Goal: Transaction & Acquisition: Purchase product/service

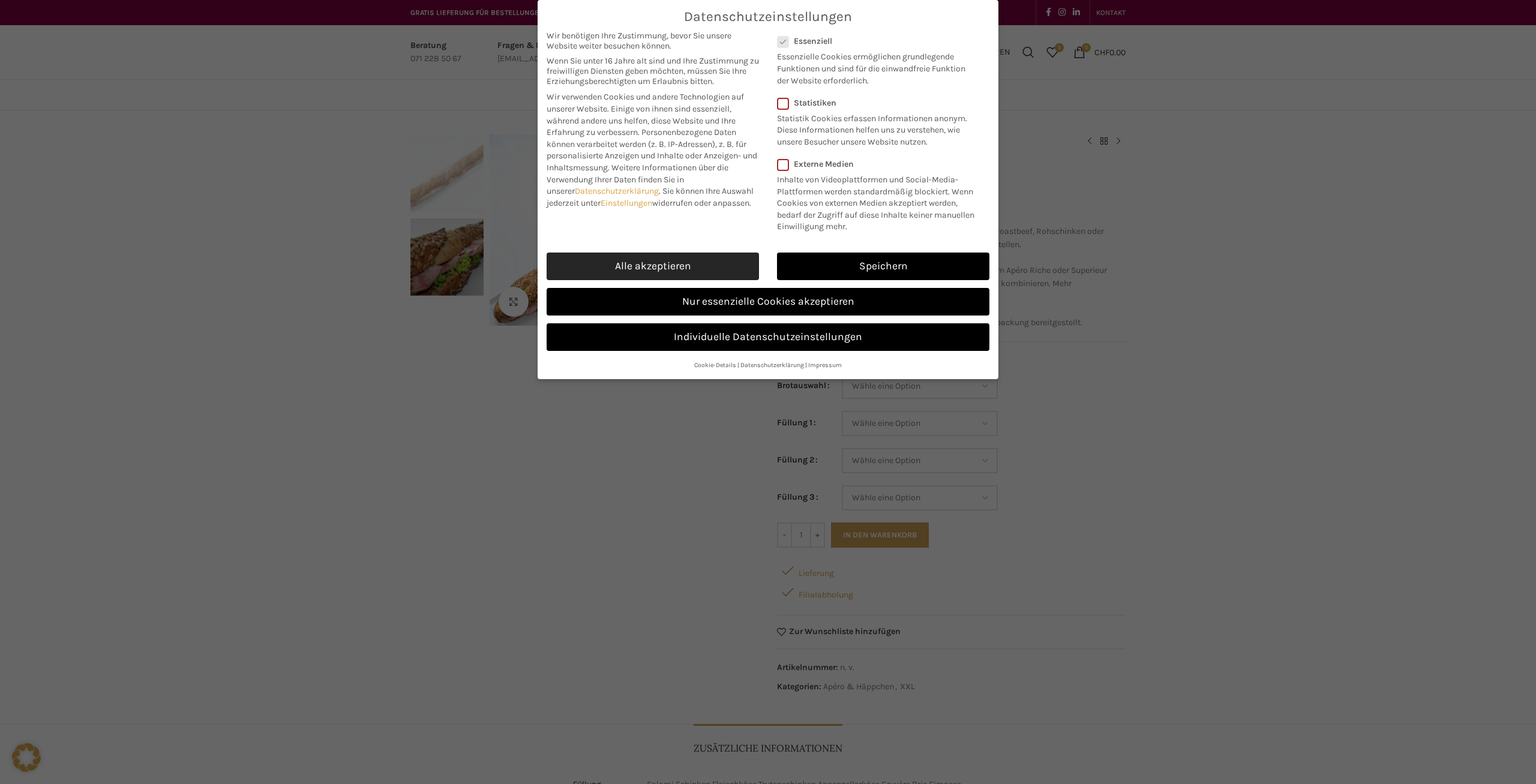
click at [676, 267] on link "Alle akzeptieren" at bounding box center [652, 266] width 213 height 27
checkbox input "true"
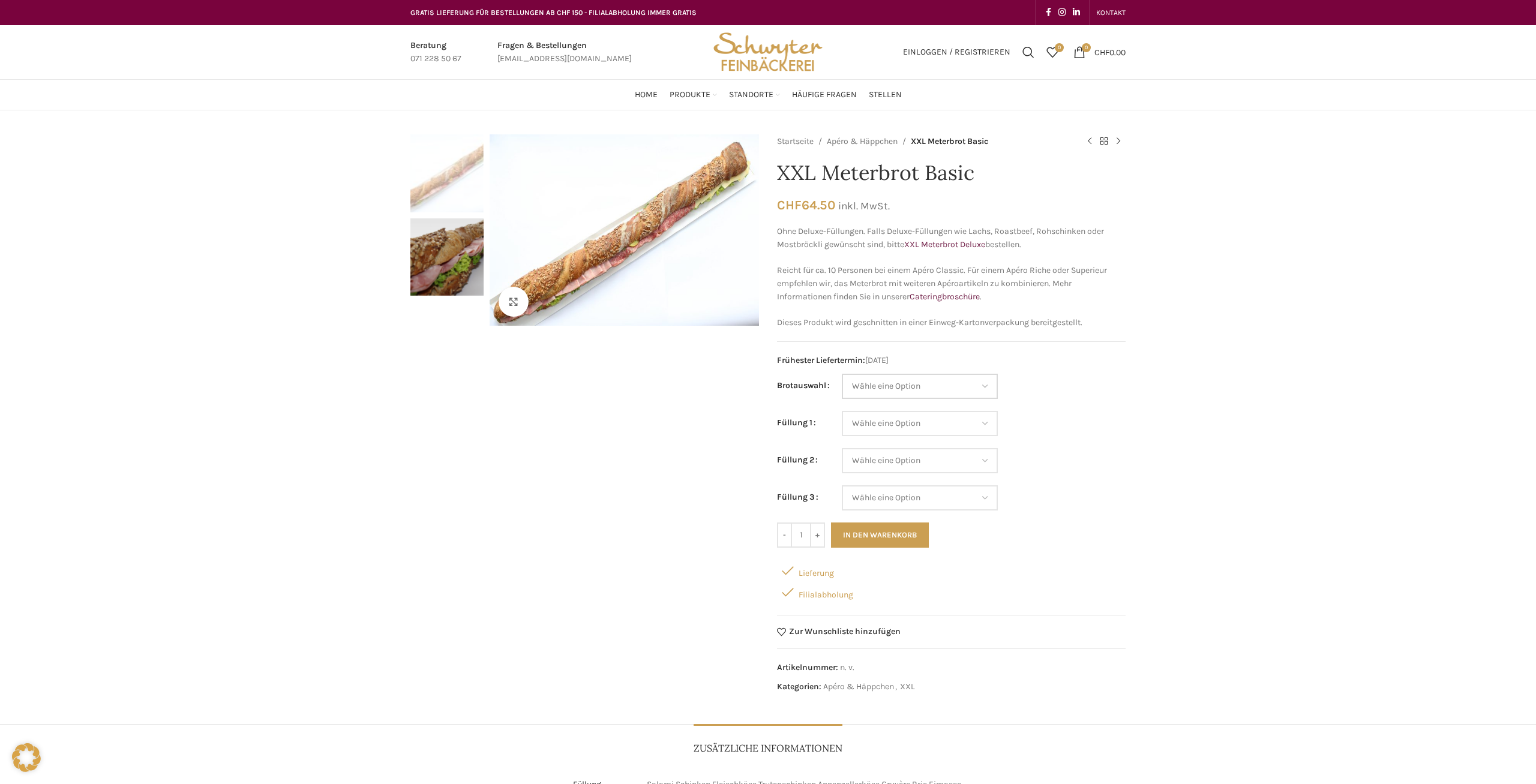
click at [842, 374] on select "Wähle eine Option Baguette Paillasse dunkel Paillasse knusper (Bild) Laugenbagu…" at bounding box center [919, 386] width 156 height 25
select select "Baguette"
click at [842, 411] on select "Wähle eine Option Salami Schinken Fleischkäse Trutenschinken Appenzellerkäse Gr…" at bounding box center [919, 424] width 156 height 25
click at [1121, 407] on td "Wähle eine Option Baguette Paillasse dunkel Paillasse knusper (Bild) Laugenbagu…" at bounding box center [983, 392] width 284 height 37
click at [842, 411] on select "Wähle eine Option Salami Schinken Fleischkäse Trutenschinken Appenzellerkäse Gr…" at bounding box center [919, 424] width 156 height 25
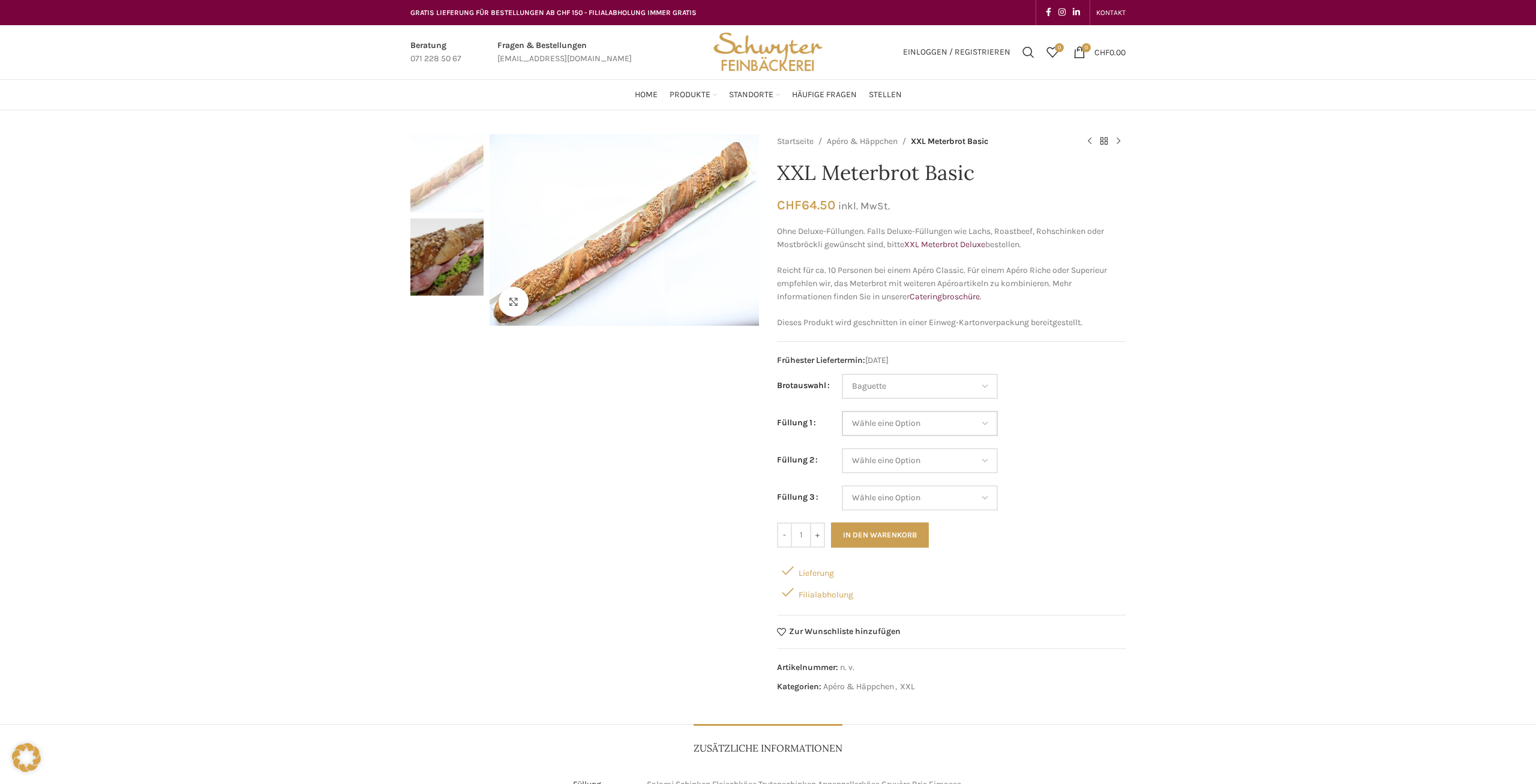
select select "Salami"
select select "Baguette"
select select "Salami"
click at [842, 448] on select "Wähle eine Option Salami Schinken Fleischkäse Trutenschinken Appenzellerkäse Gr…" at bounding box center [919, 461] width 156 height 25
select select "Schinken"
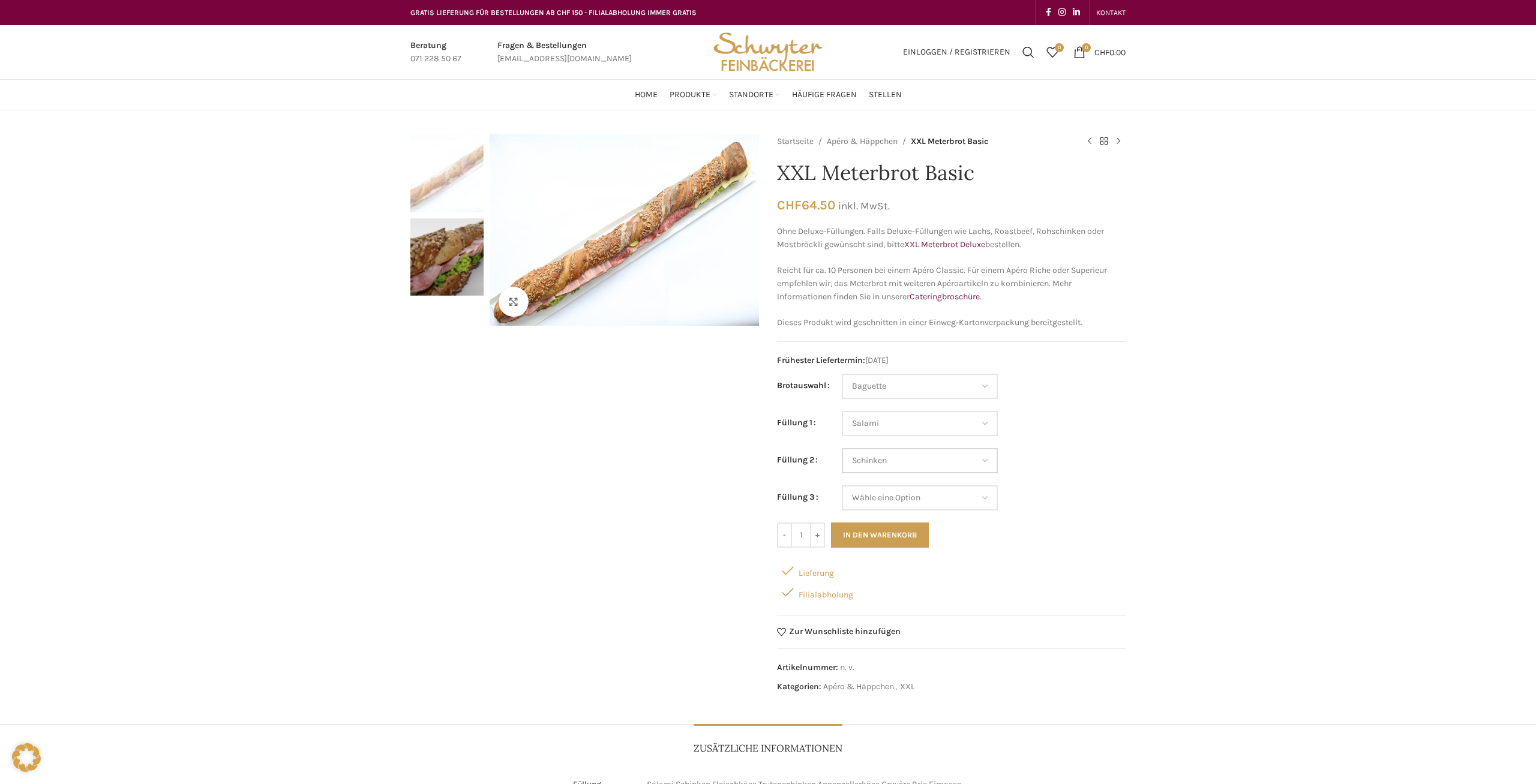
select select "Baguette"
select select "Salami"
select select "Schinken"
click at [842, 485] on select "Wähle eine Option Salami Schinken Fleischkäse Trutenschinken Appenzellerkäse Gr…" at bounding box center [919, 498] width 156 height 25
select select "Fleischkäse"
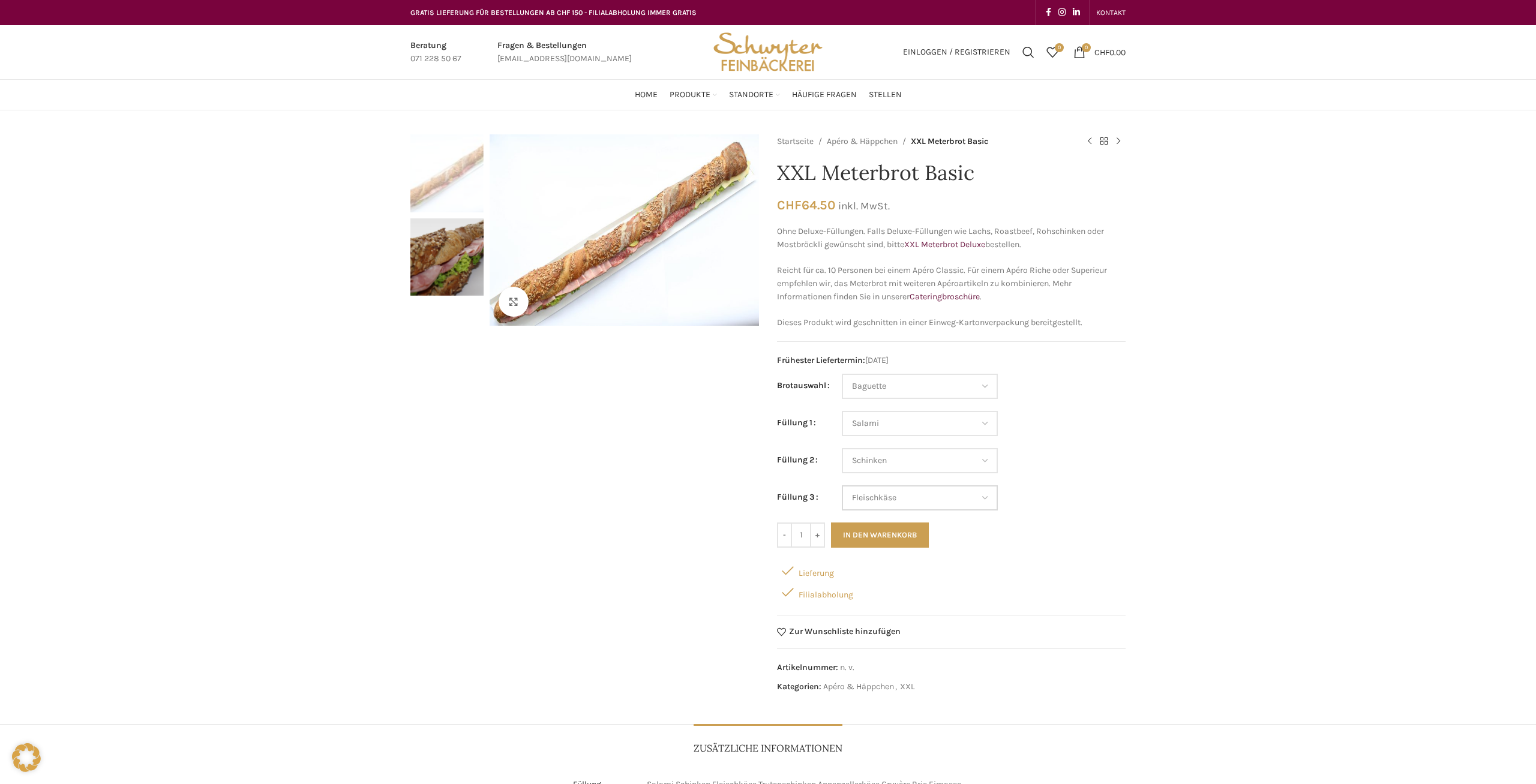
select select "Baguette"
select select "Salami"
select select "Schinken"
select select "Fleischkäse"
click at [815, 213] on div "Startseite Apéro & Häppchen XXL Meterbrot Basic Crostini Thonmasse CHF 2.85 ink…" at bounding box center [951, 424] width 349 height 578
